Goal: Task Accomplishment & Management: Manage account settings

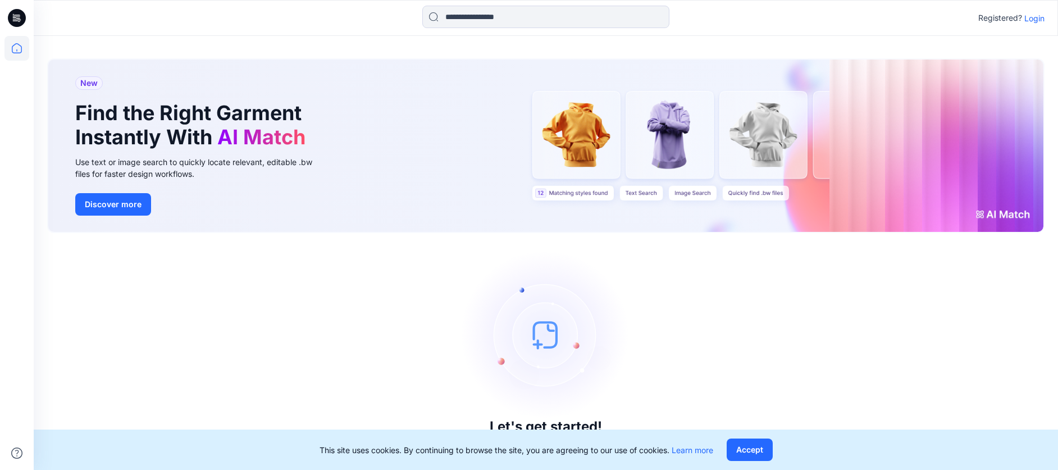
click at [1026, 17] on p "Login" at bounding box center [1034, 18] width 20 height 12
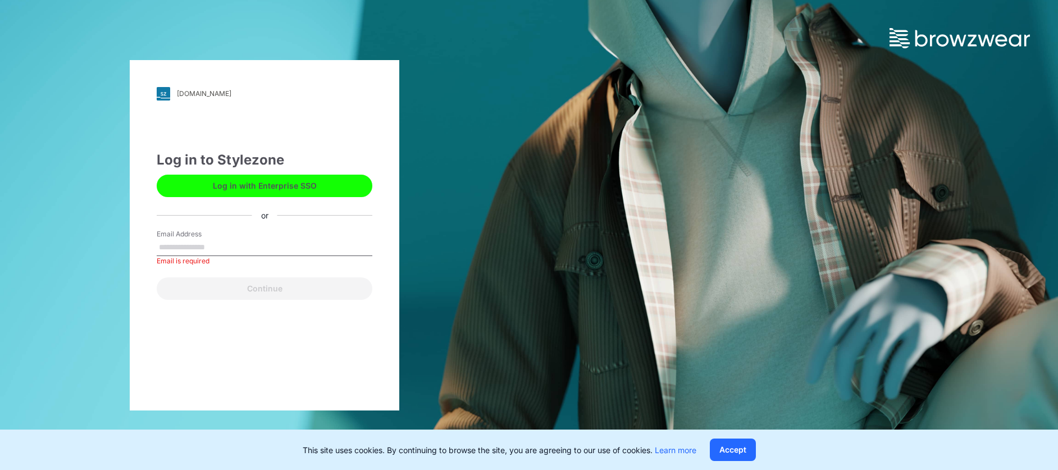
click at [304, 242] on input "Email Address" at bounding box center [265, 247] width 216 height 17
paste input "**********"
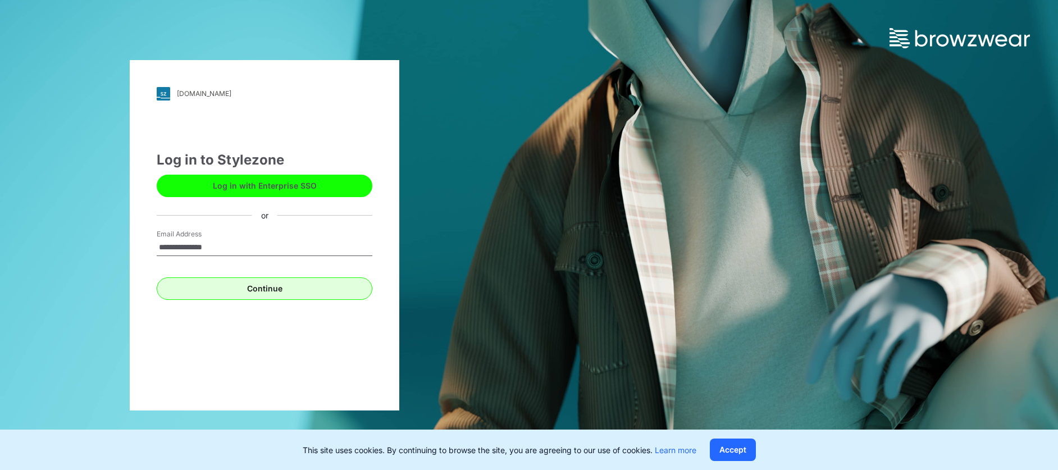
type input "**********"
click at [180, 277] on button "Continue" at bounding box center [265, 288] width 216 height 22
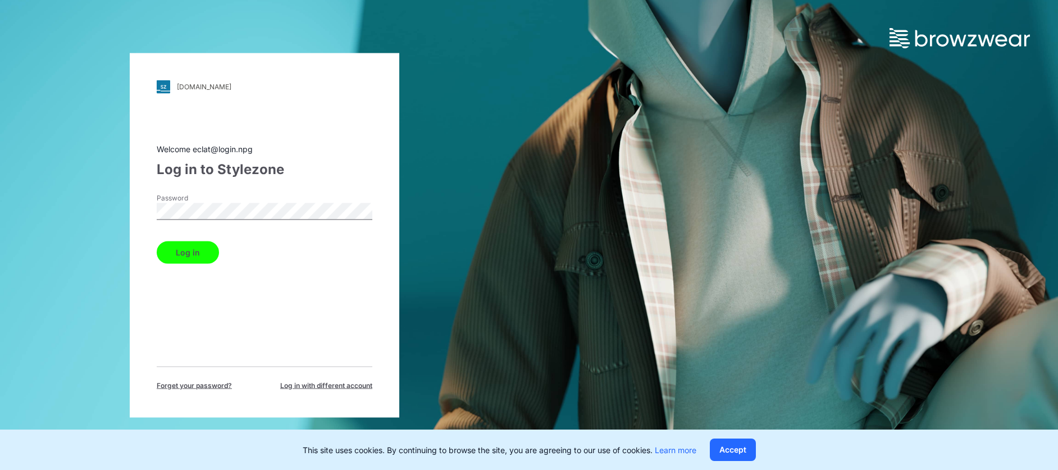
click at [180, 244] on button "Log in" at bounding box center [188, 252] width 62 height 22
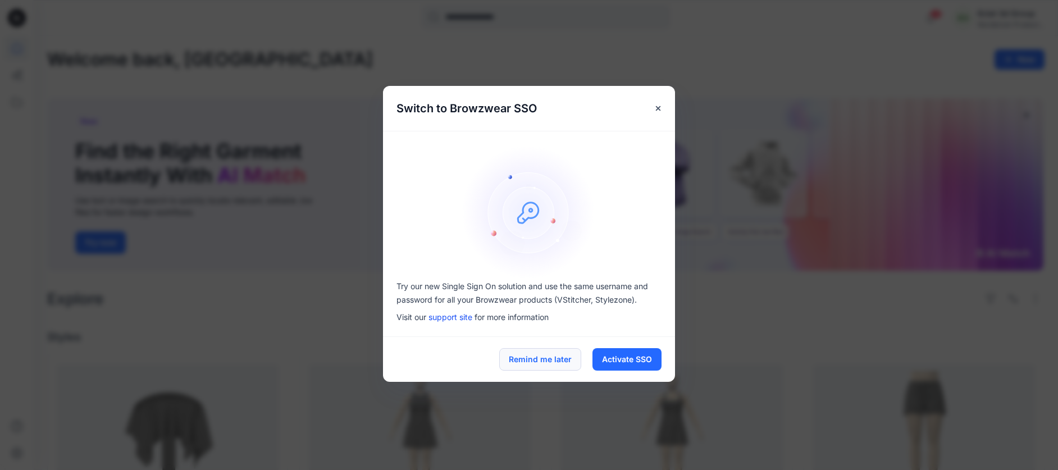
click at [539, 359] on button "Remind me later" at bounding box center [540, 359] width 82 height 22
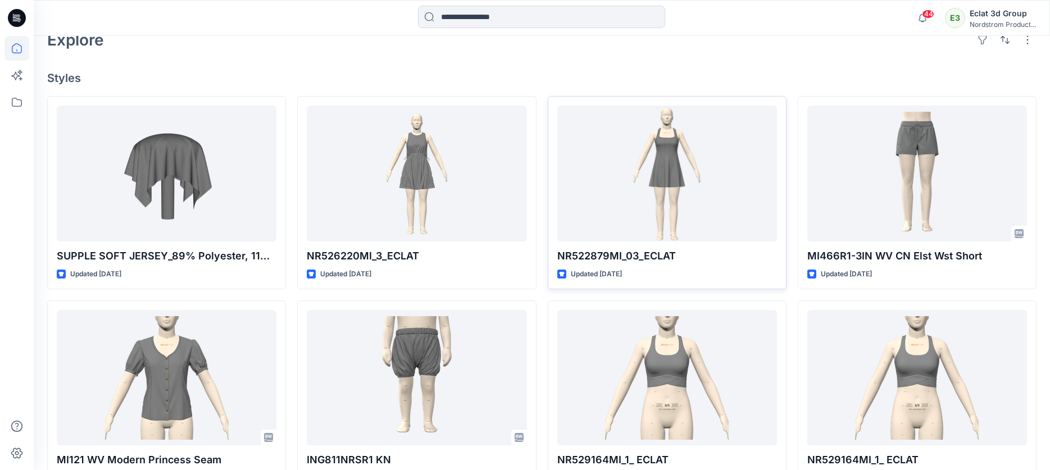
scroll to position [281, 0]
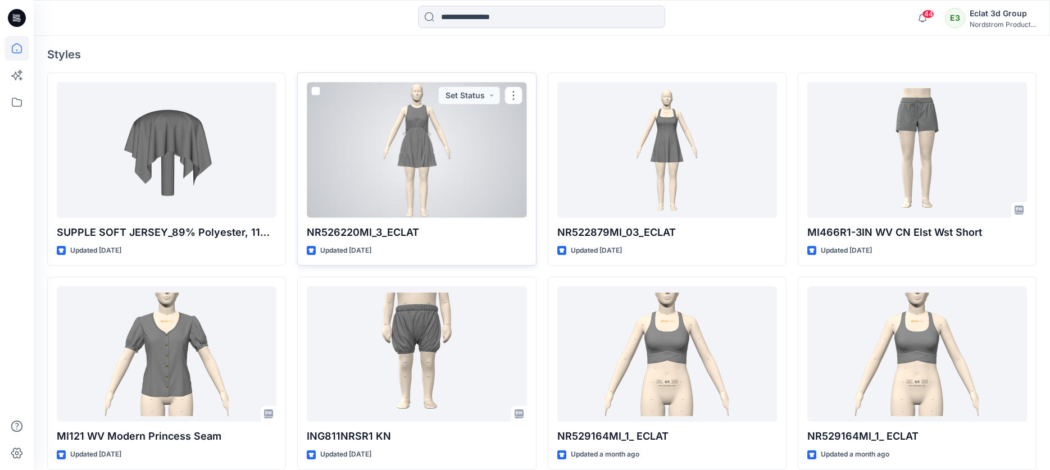
click at [405, 169] on div at bounding box center [417, 149] width 220 height 135
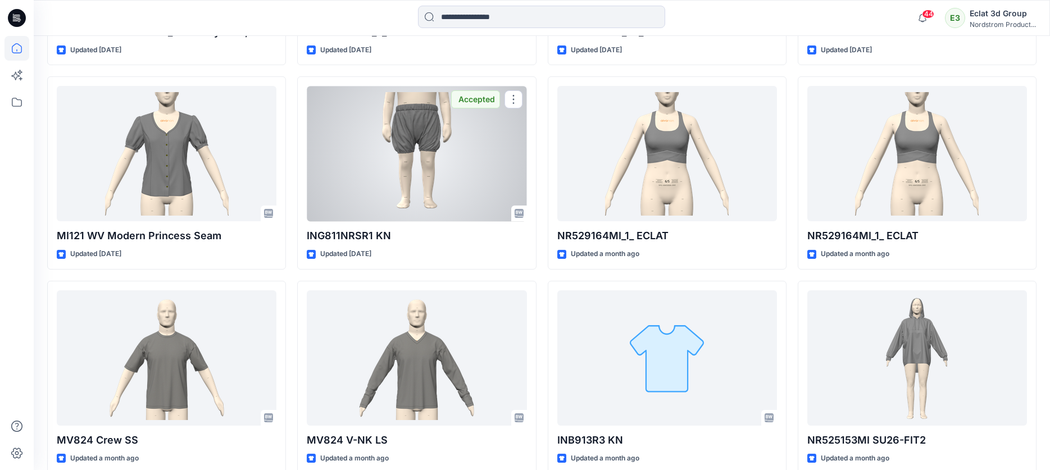
scroll to position [499, 0]
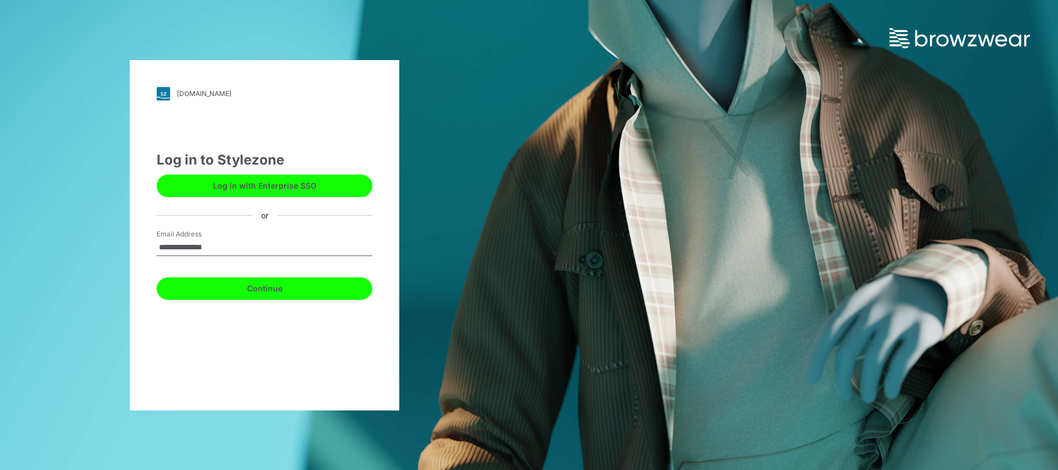
click at [293, 295] on button "Continue" at bounding box center [265, 288] width 216 height 22
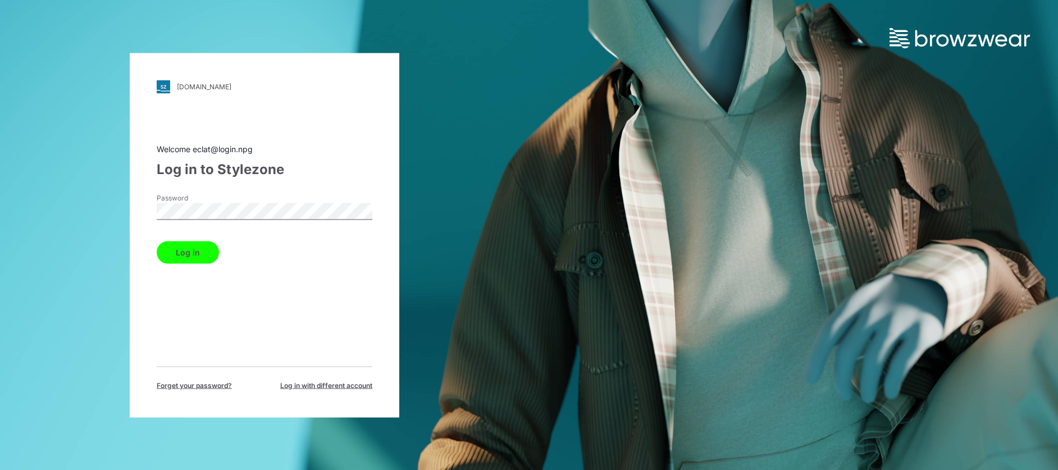
click at [185, 252] on button "Log in" at bounding box center [188, 252] width 62 height 22
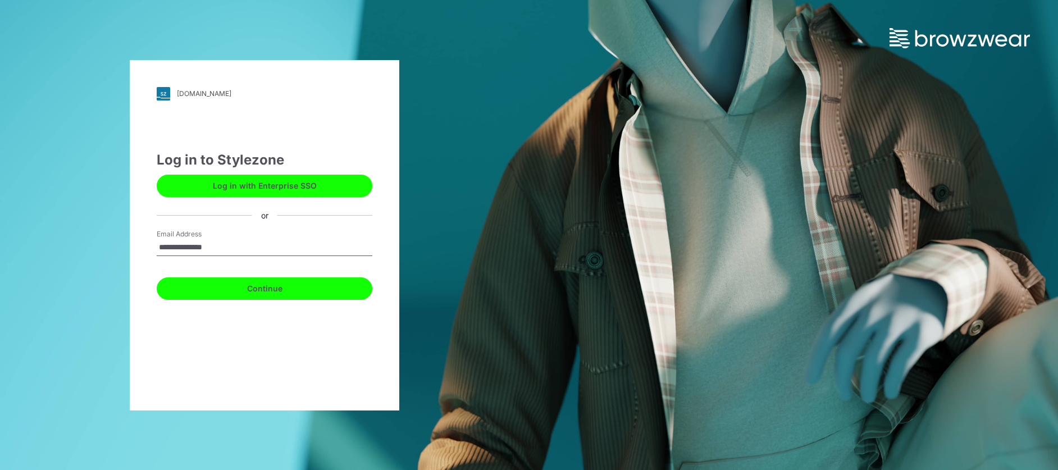
click at [274, 294] on button "Continue" at bounding box center [265, 288] width 216 height 22
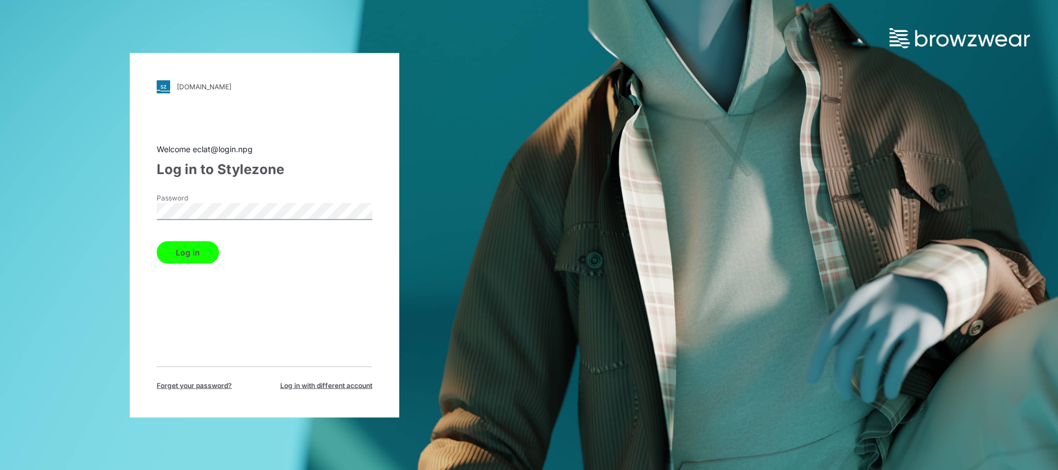
click at [253, 221] on div "Password" at bounding box center [265, 210] width 216 height 34
click at [194, 253] on button "Log in" at bounding box center [188, 252] width 62 height 22
